Goal: Transaction & Acquisition: Download file/media

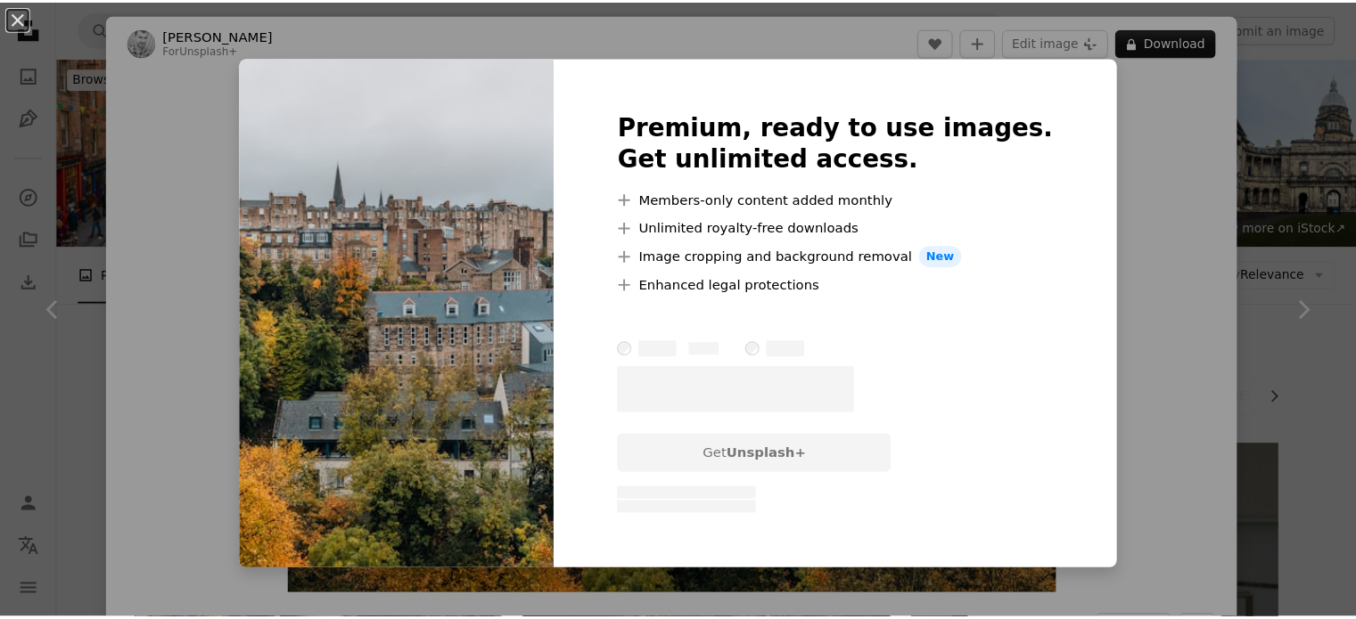
scroll to position [2374, 0]
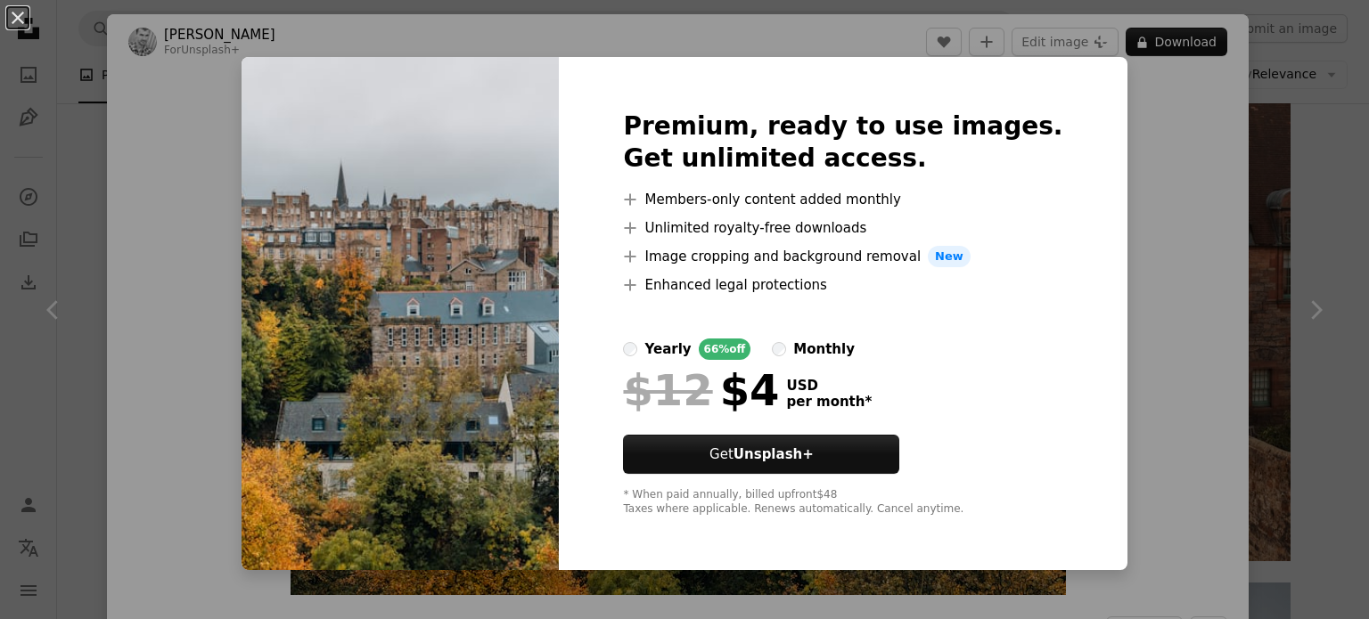
click at [1134, 215] on div "An X shape Premium, ready to use images. Get unlimited access. A plus sign Memb…" at bounding box center [684, 309] width 1369 height 619
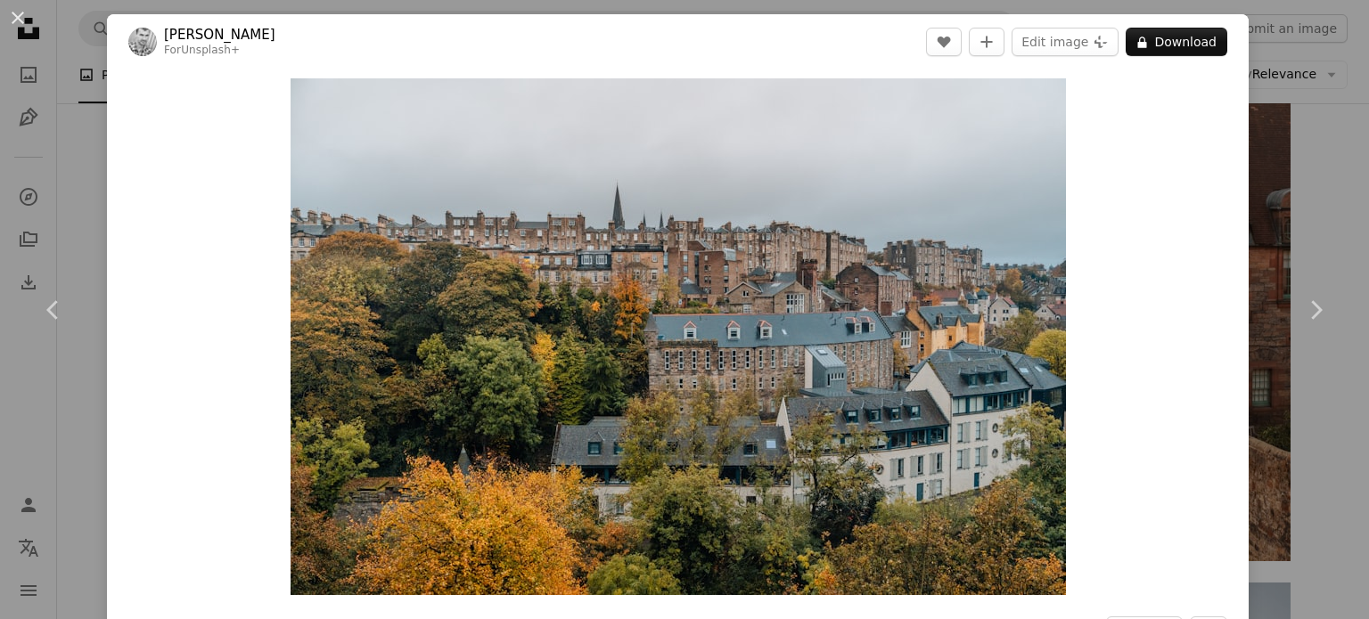
click at [1299, 213] on div "An X shape Chevron left Chevron right [PERSON_NAME] For Unsplash+ A heart A plu…" at bounding box center [684, 309] width 1369 height 619
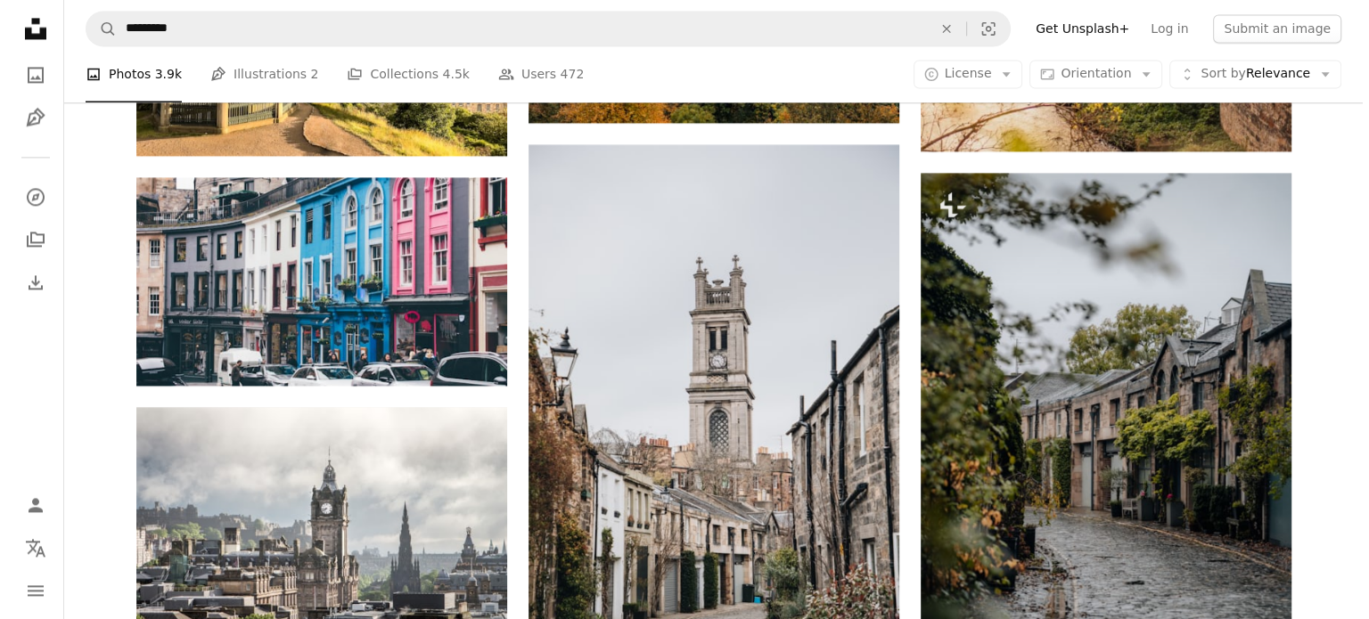
scroll to position [2863, 0]
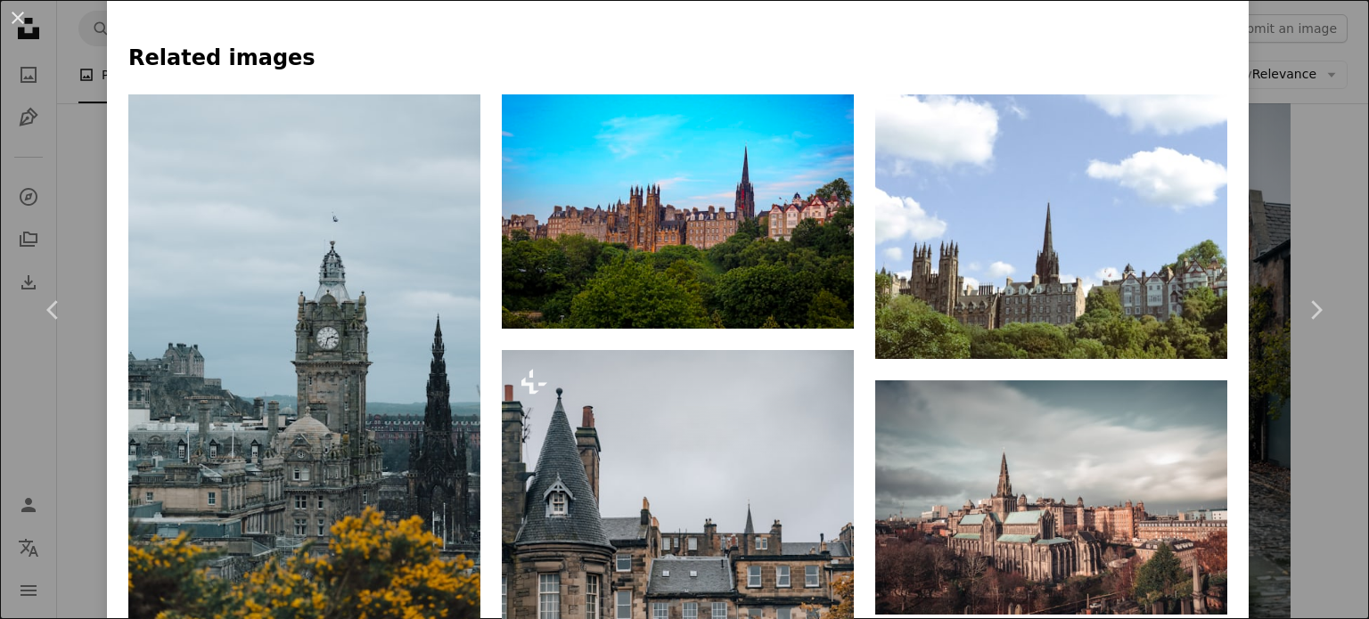
scroll to position [1315, 0]
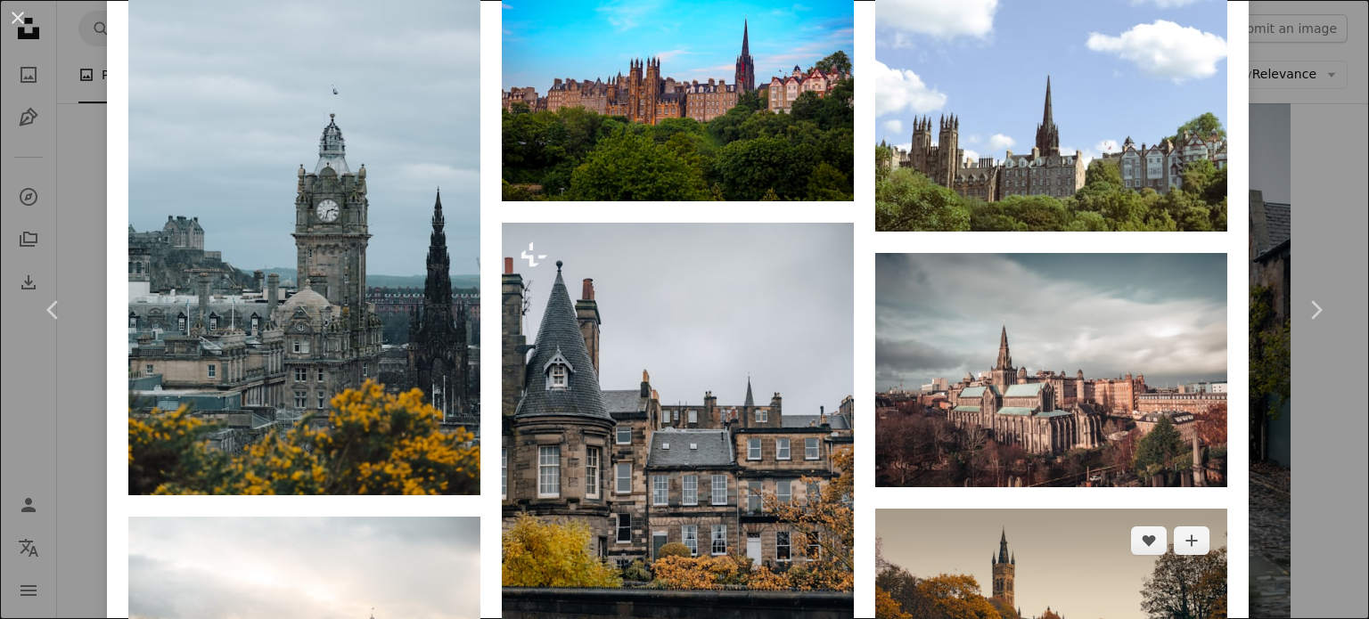
click at [1026, 509] on img at bounding box center [1051, 626] width 352 height 234
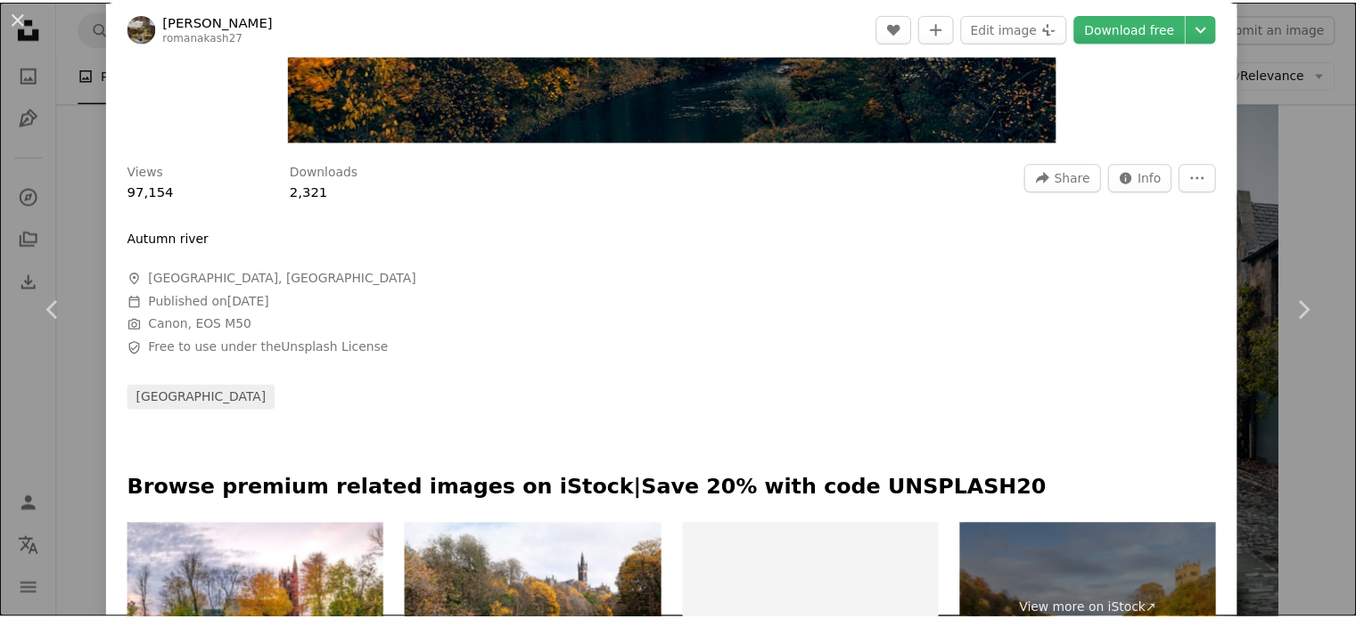
scroll to position [456, 0]
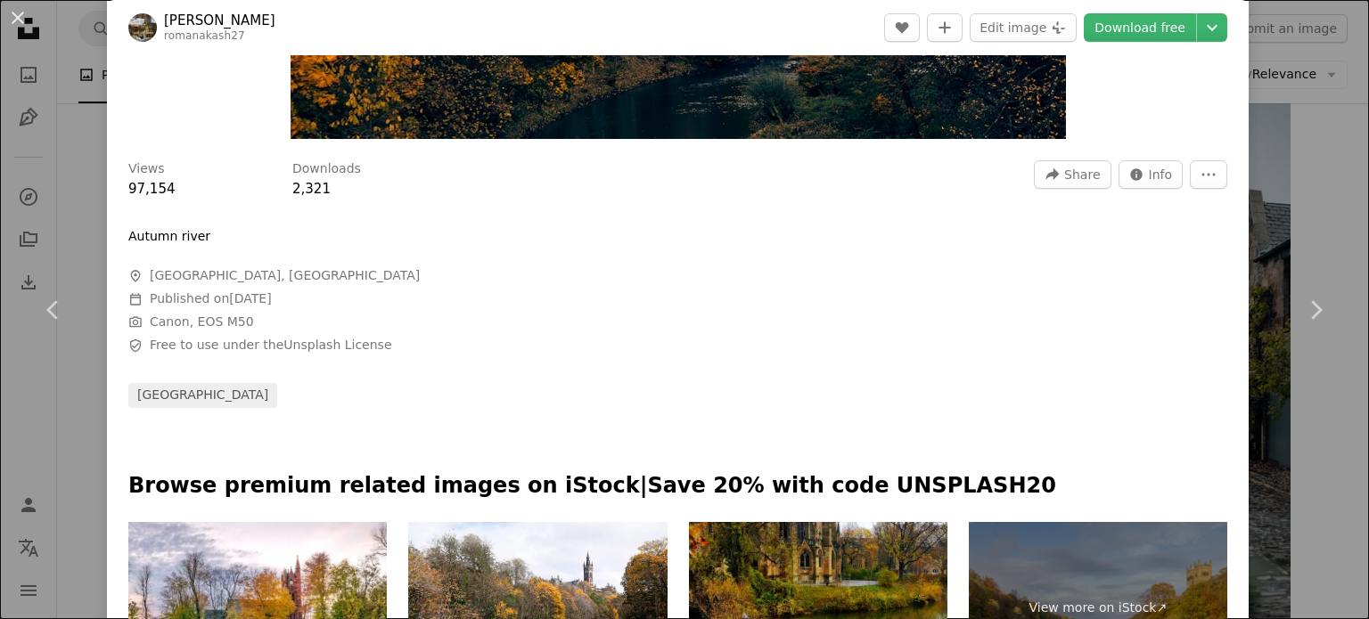
click at [1290, 199] on div "An X shape Chevron left Chevron right Roman Akash romanakash27 A heart A plus s…" at bounding box center [684, 309] width 1369 height 619
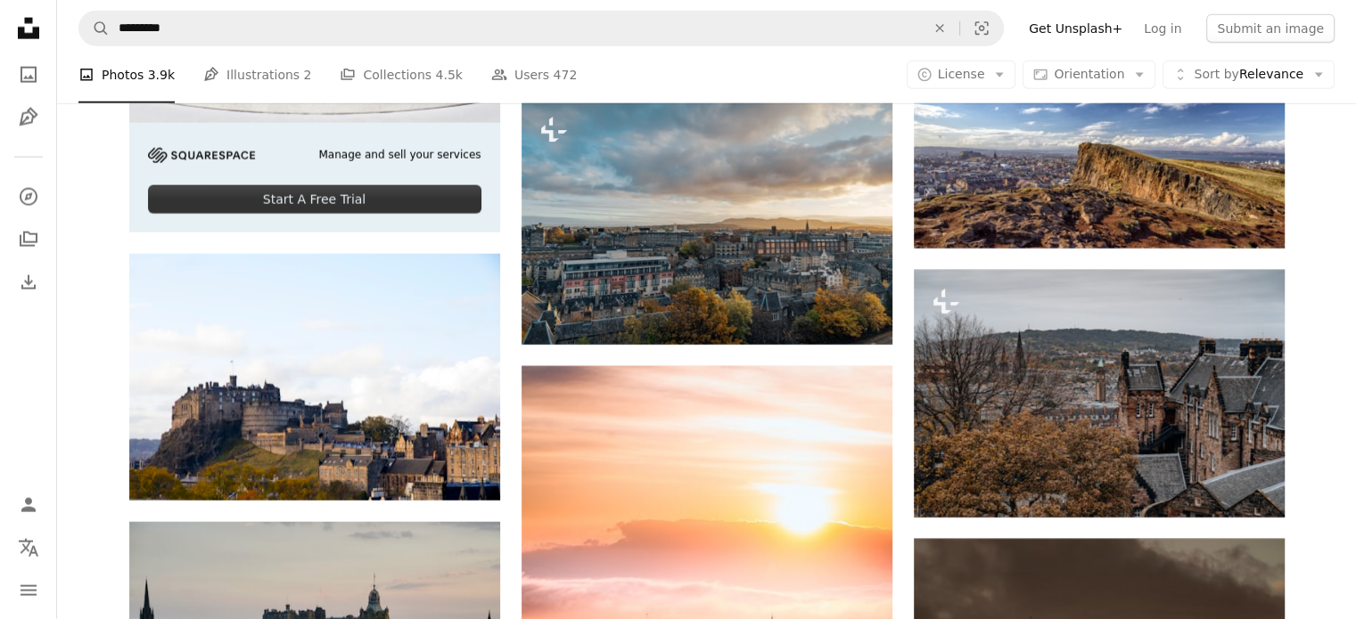
scroll to position [4548, 0]
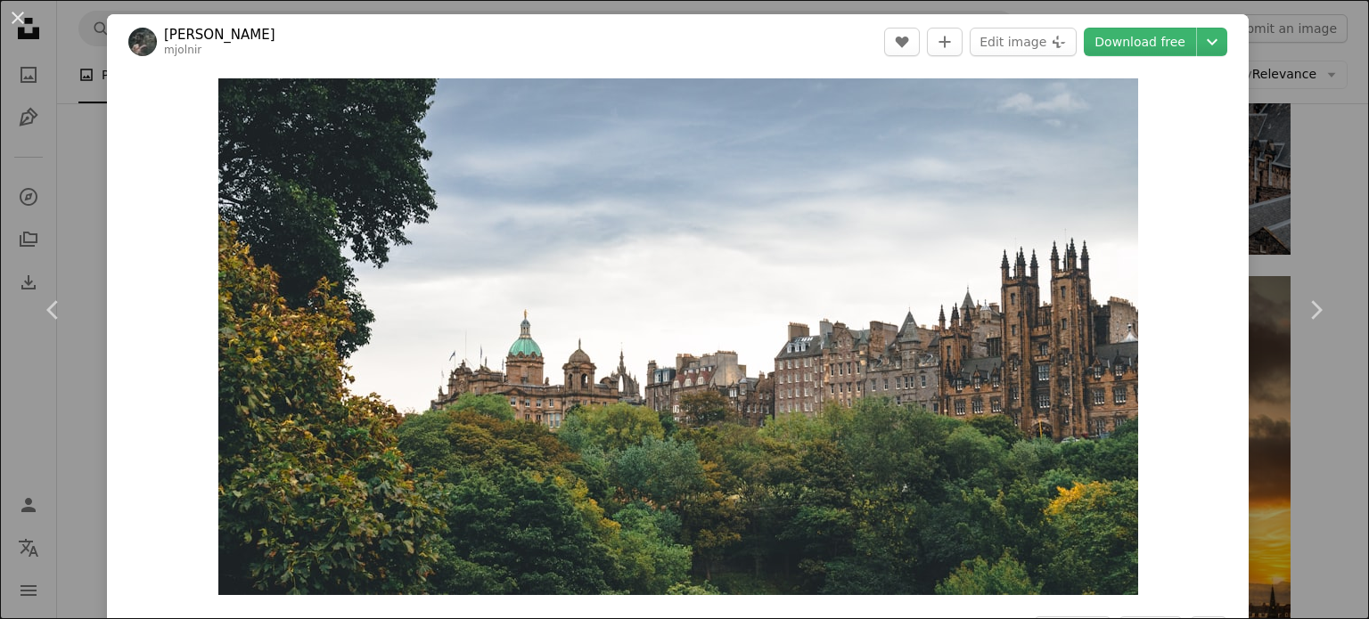
click at [1283, 185] on div "An X shape Chevron left Chevron right [PERSON_NAME] mjolnir A heart A plus sign…" at bounding box center [684, 309] width 1369 height 619
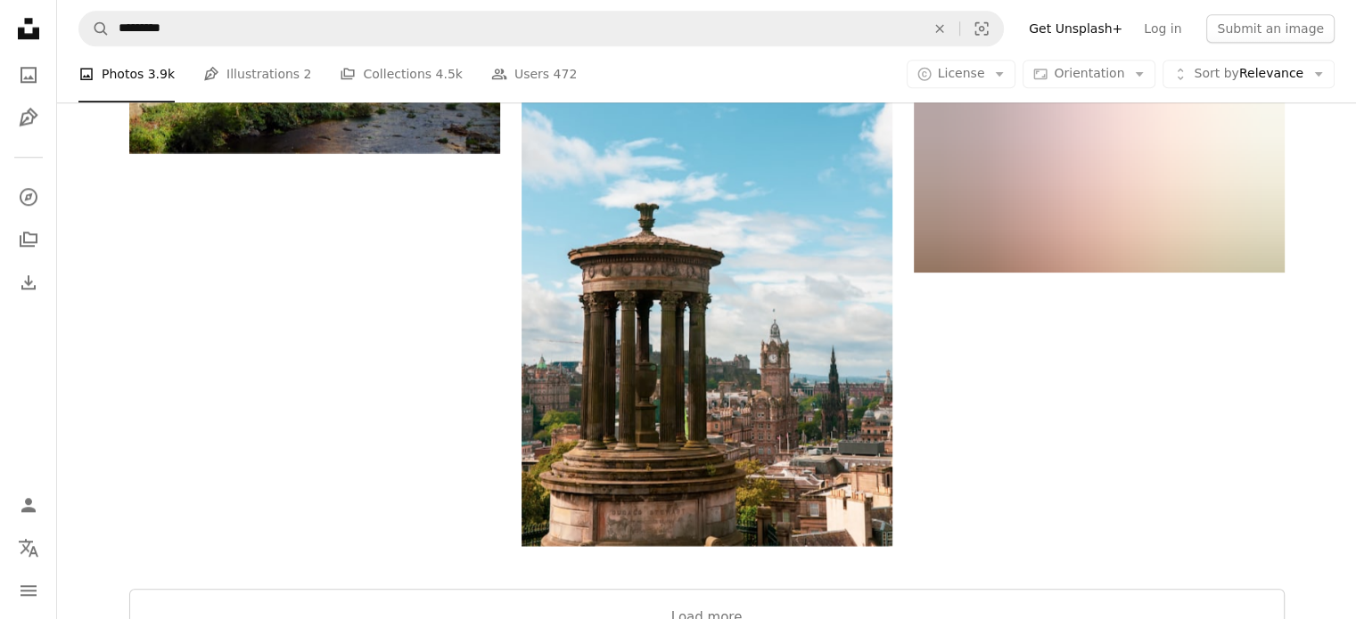
scroll to position [8614, 0]
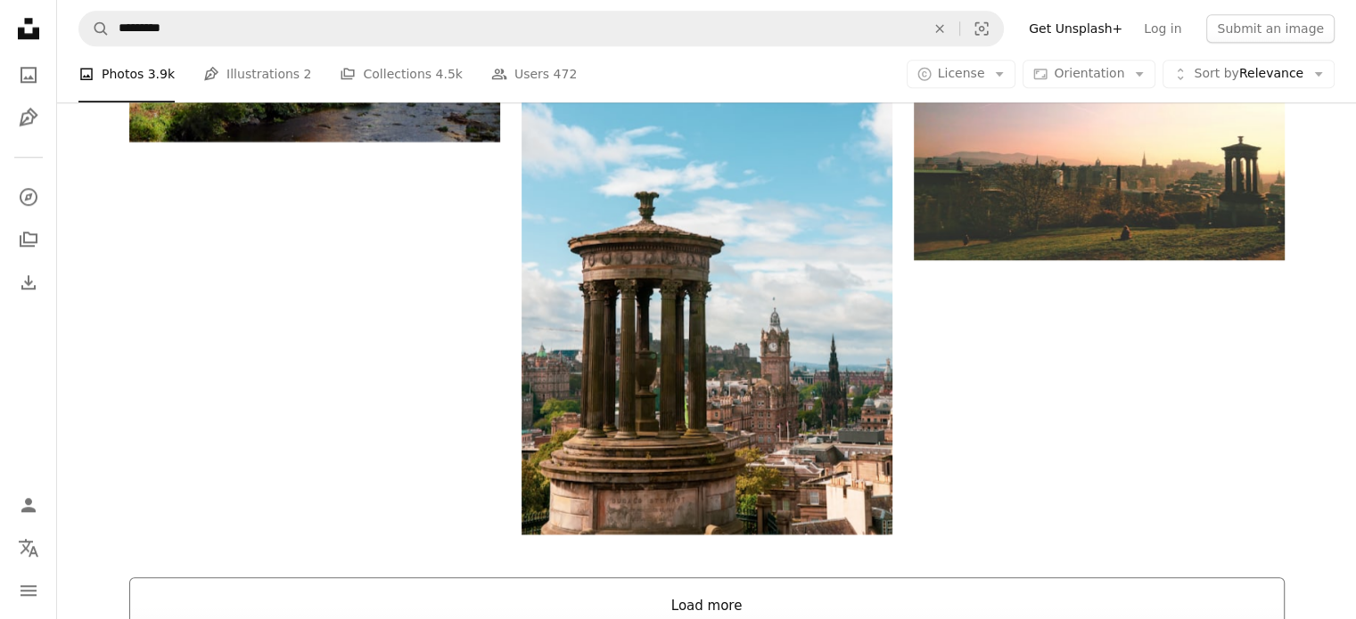
click at [686, 578] on button "Load more" at bounding box center [706, 606] width 1155 height 57
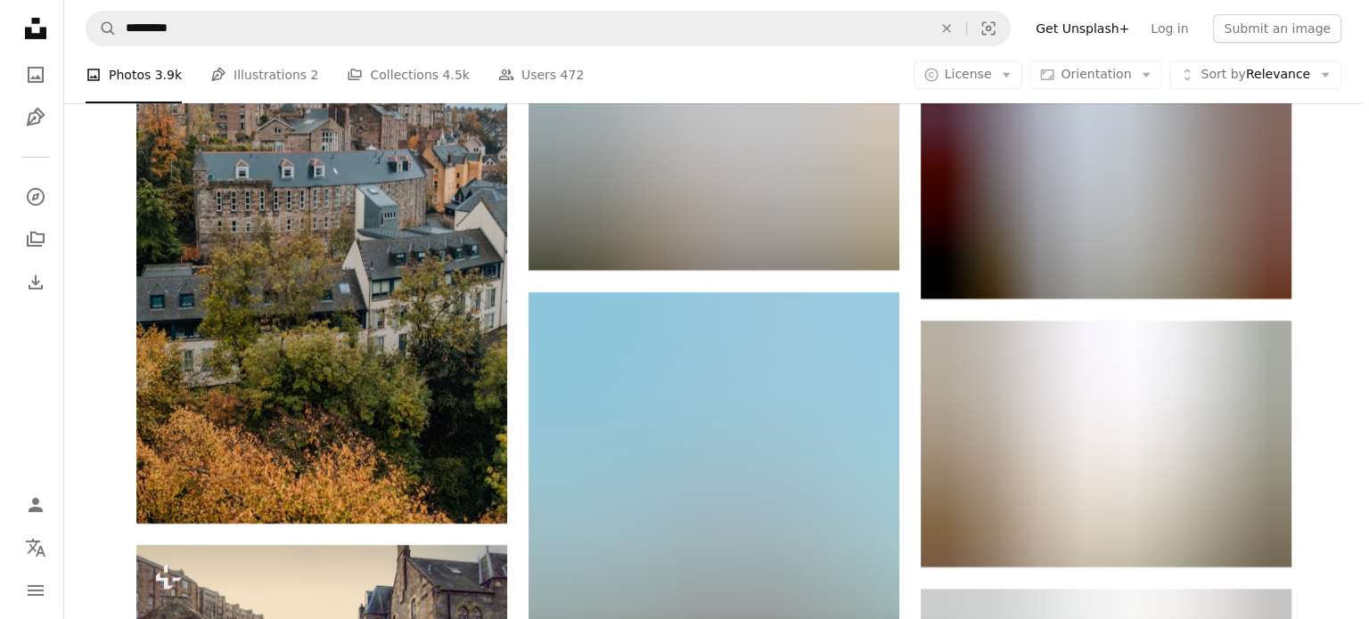
scroll to position [12948, 0]
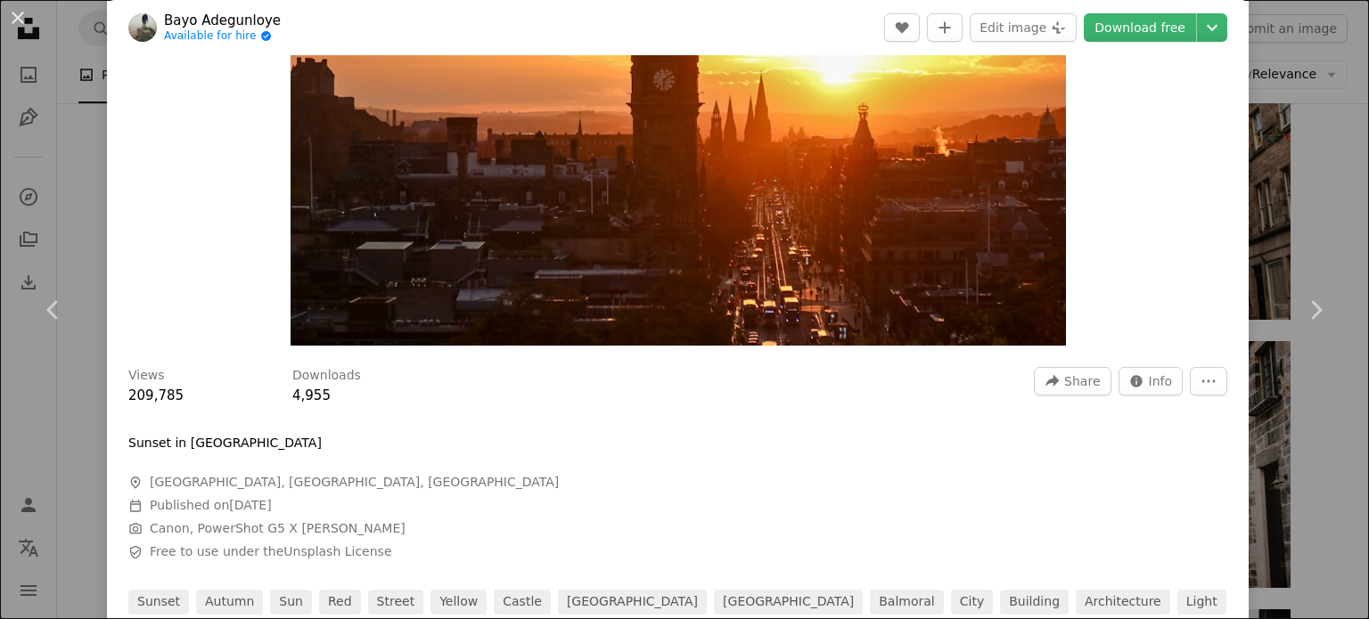
scroll to position [43, 0]
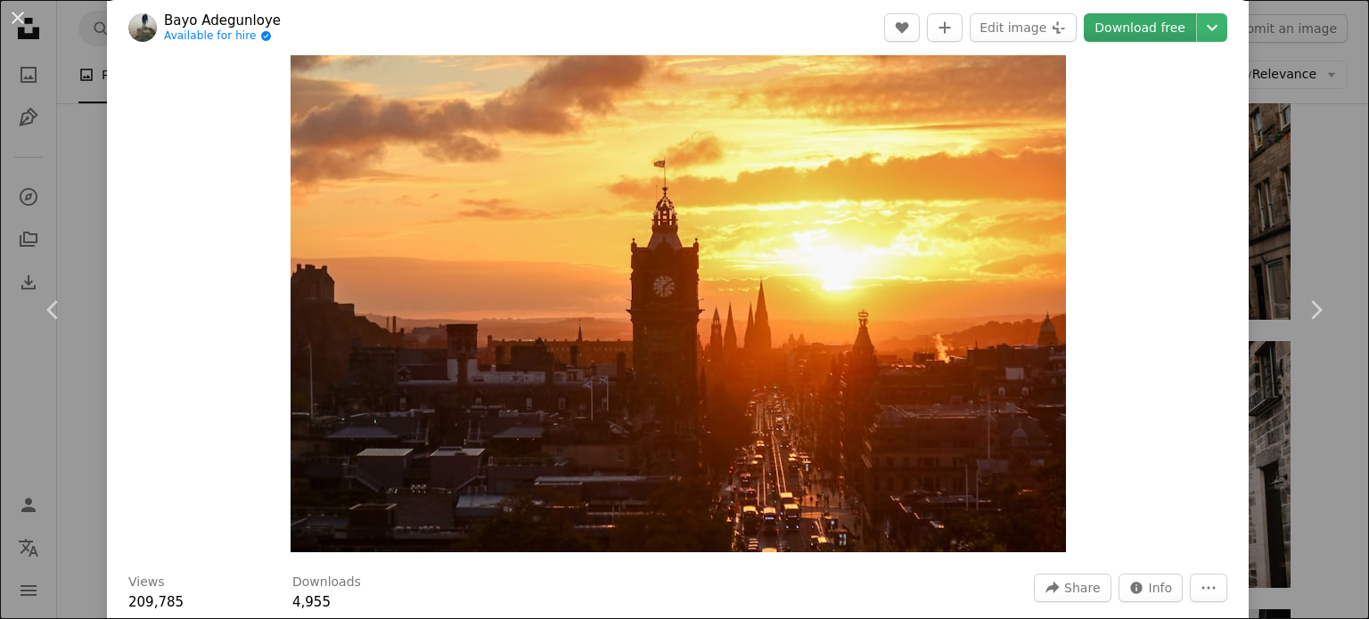
click at [1142, 24] on link "Download free" at bounding box center [1140, 27] width 112 height 29
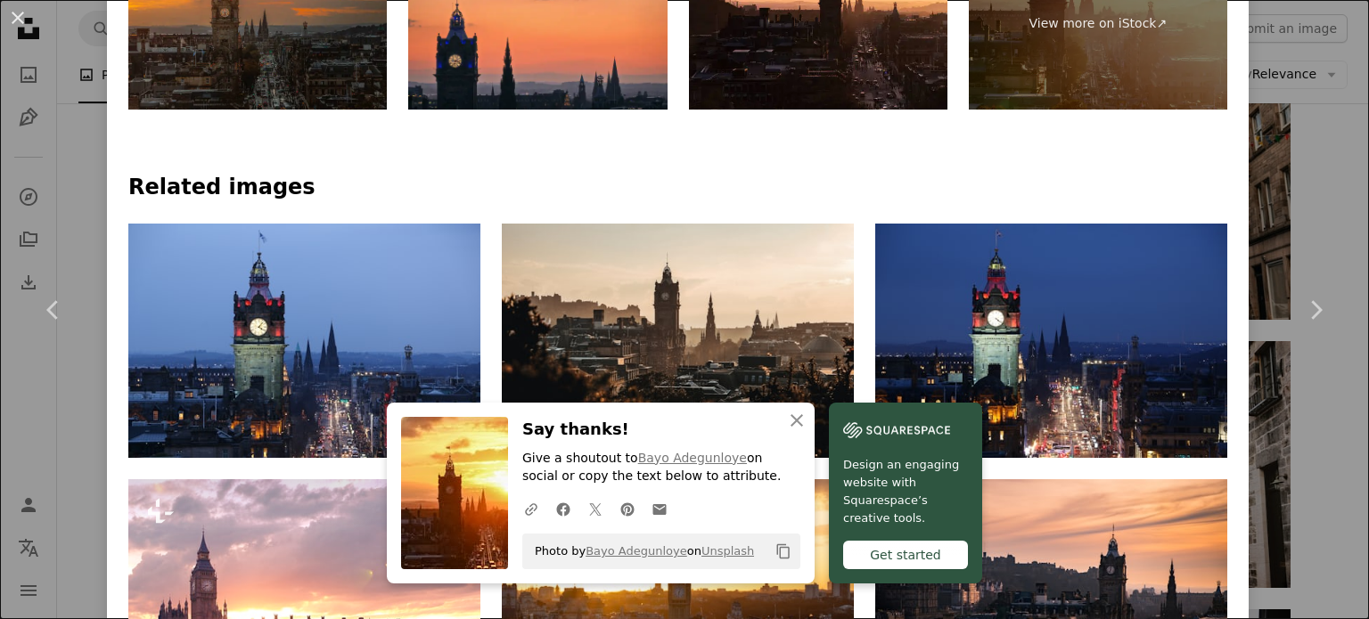
scroll to position [1158, 0]
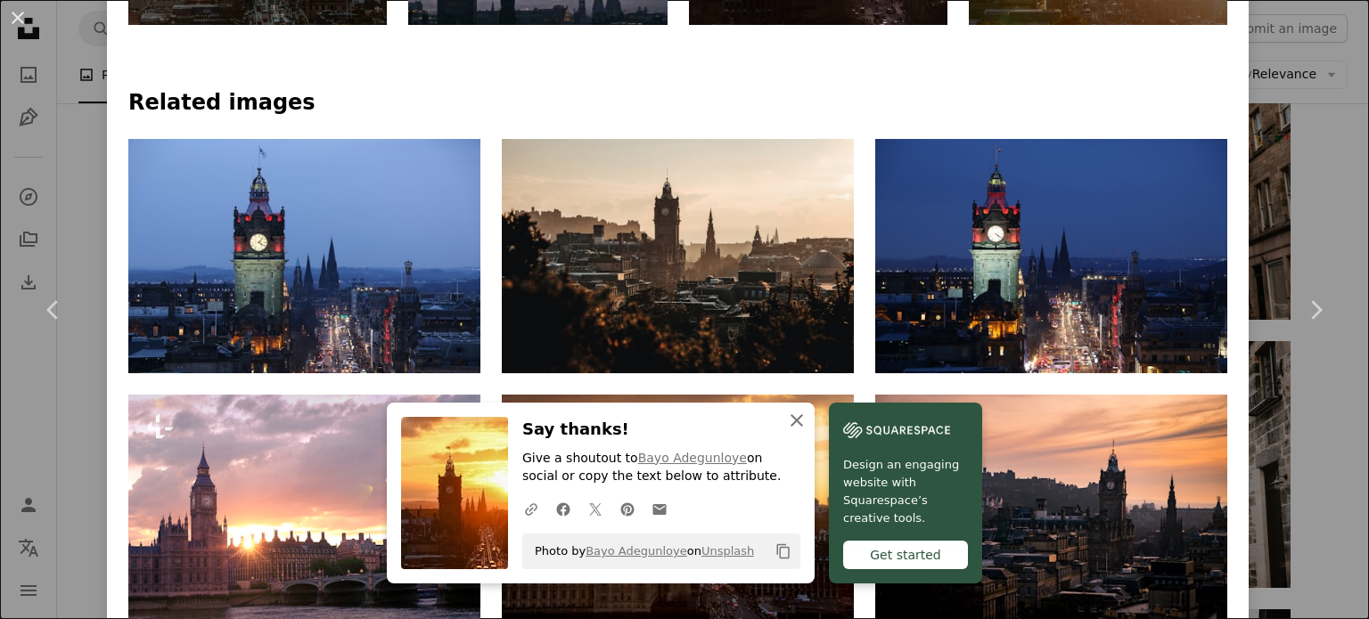
click at [807, 422] on icon "An X shape" at bounding box center [796, 420] width 21 height 21
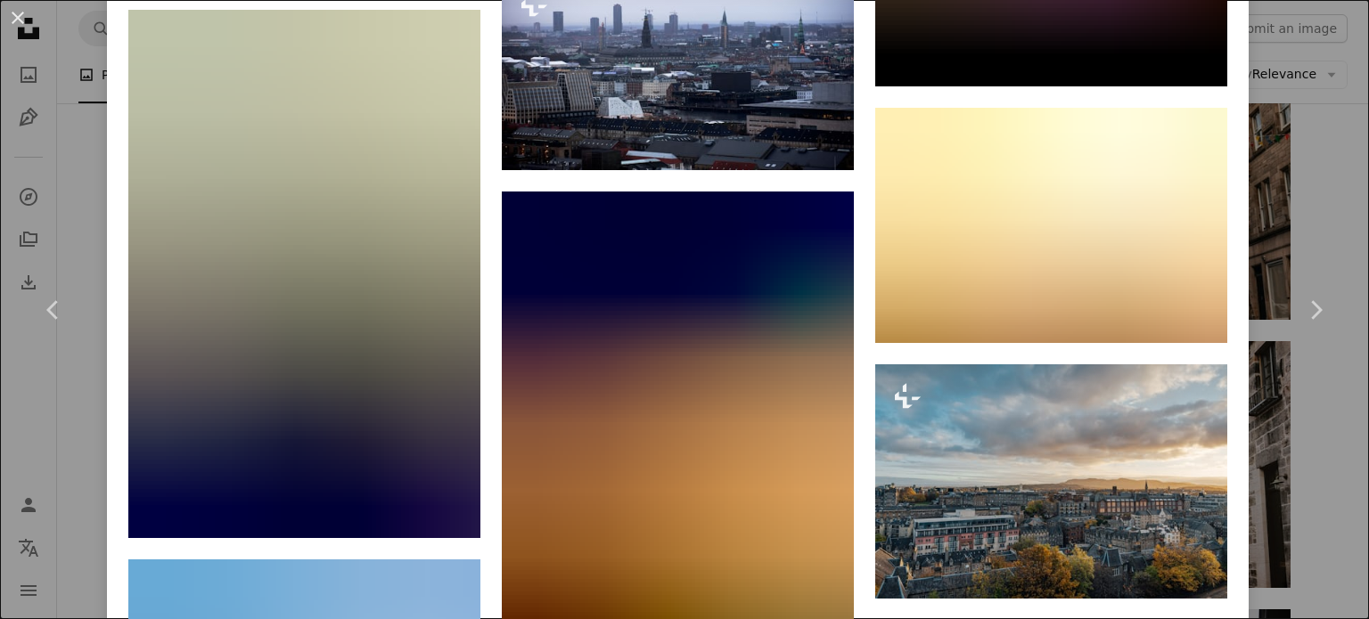
scroll to position [4276, 0]
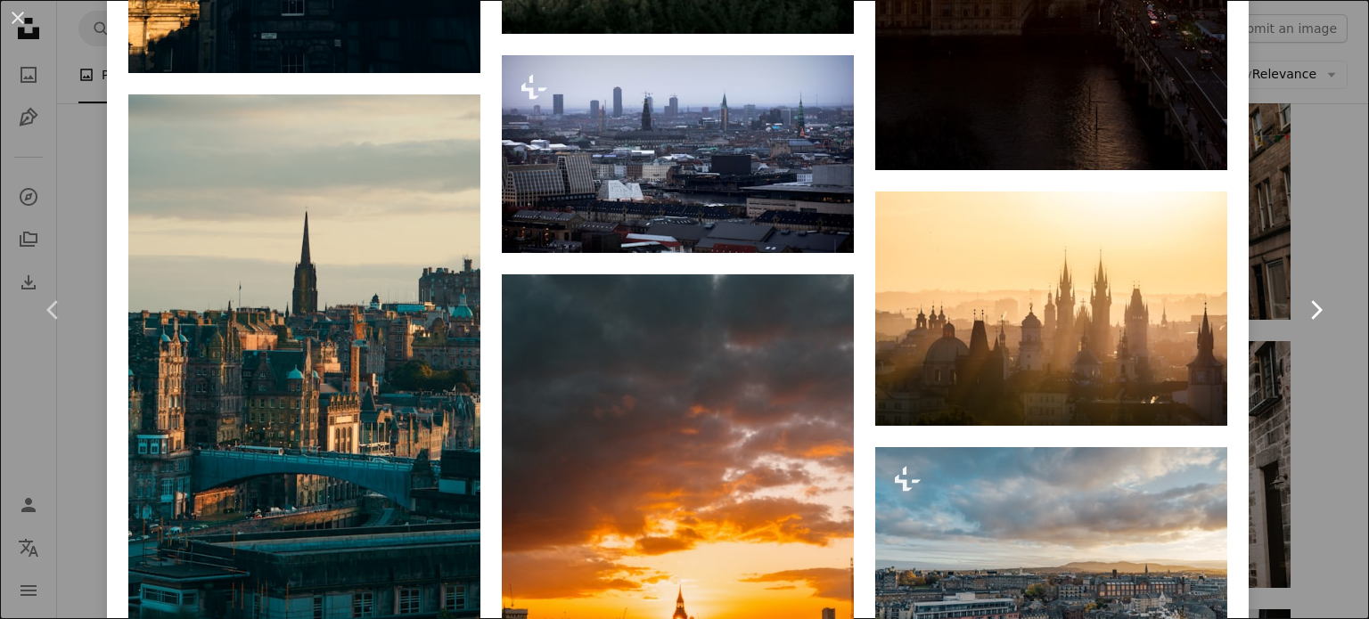
click at [1288, 352] on link "Chevron right" at bounding box center [1315, 310] width 107 height 171
